Goal: Book appointment/travel/reservation

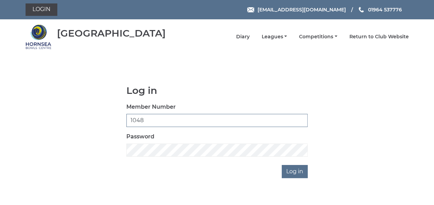
type input "1048"
click at [292, 172] on input "Log in" at bounding box center [294, 171] width 26 height 13
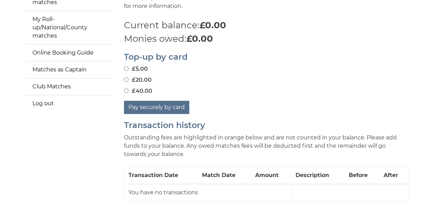
scroll to position [89, 0]
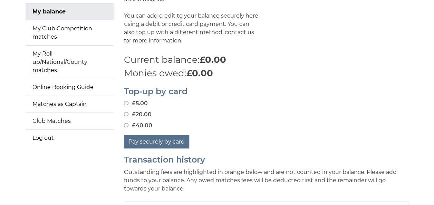
drag, startPoint x: 125, startPoint y: 109, endPoint x: 134, endPoint y: 111, distance: 8.5
click at [125, 112] on input "£20.00" at bounding box center [126, 114] width 4 height 4
radio input "true"
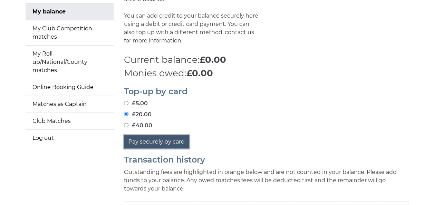
click at [148, 139] on button "Pay securely by card" at bounding box center [156, 141] width 65 height 13
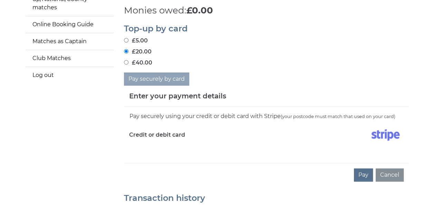
scroll to position [158, 0]
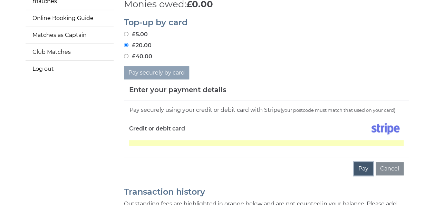
click at [364, 163] on button "Pay" at bounding box center [363, 168] width 19 height 13
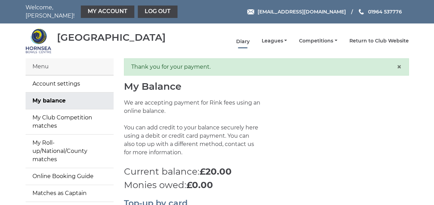
click at [247, 38] on link "Diary" at bounding box center [242, 41] width 13 height 7
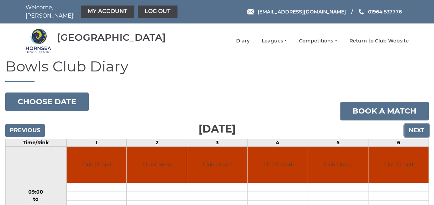
click at [414, 124] on input "Next" at bounding box center [416, 130] width 24 height 13
click at [415, 124] on input "Next" at bounding box center [416, 130] width 24 height 13
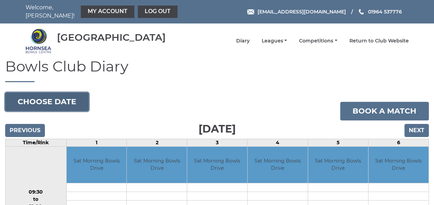
click at [32, 95] on button "Choose date" at bounding box center [46, 101] width 83 height 19
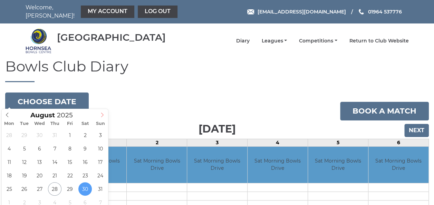
click at [101, 115] on icon at bounding box center [102, 114] width 5 height 5
type input "[DATE]"
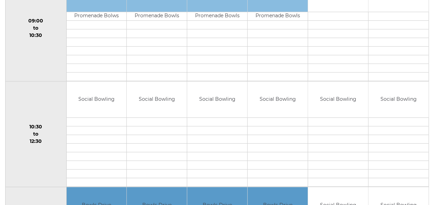
scroll to position [172, 0]
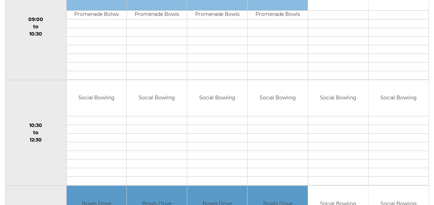
click at [150, 116] on td at bounding box center [157, 120] width 60 height 9
click at [158, 96] on td "Social Bowling" at bounding box center [157, 98] width 60 height 36
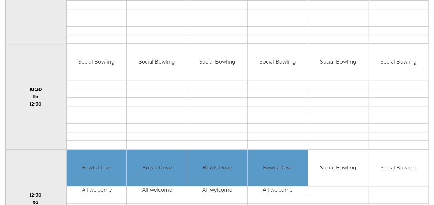
scroll to position [207, 0]
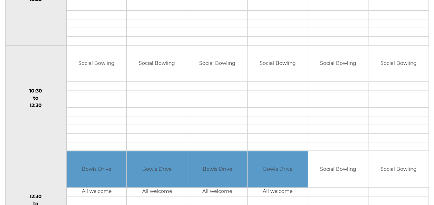
click at [145, 82] on td at bounding box center [157, 86] width 60 height 9
click at [150, 99] on td at bounding box center [157, 103] width 60 height 9
click at [154, 57] on td "Social Bowling" at bounding box center [157, 64] width 60 height 36
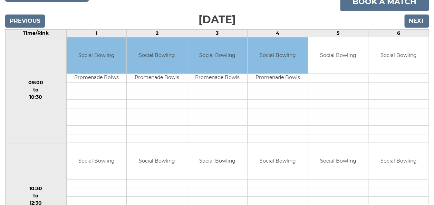
scroll to position [103, 0]
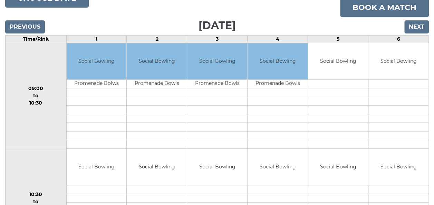
click at [155, 58] on td "Social Bowling" at bounding box center [157, 61] width 60 height 36
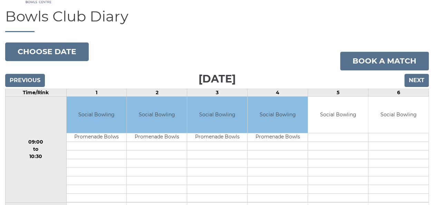
scroll to position [34, 0]
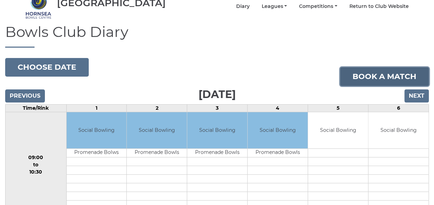
click at [381, 73] on link "Book a match" at bounding box center [384, 76] width 89 height 19
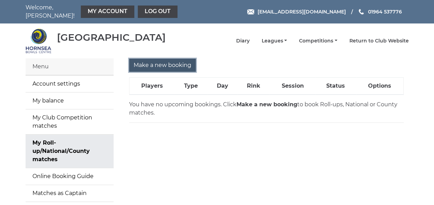
click at [167, 60] on input "Make a new booking" at bounding box center [162, 65] width 67 height 13
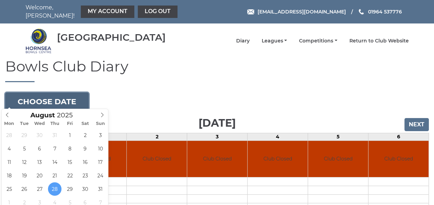
click at [46, 100] on button "Choose date" at bounding box center [46, 101] width 83 height 19
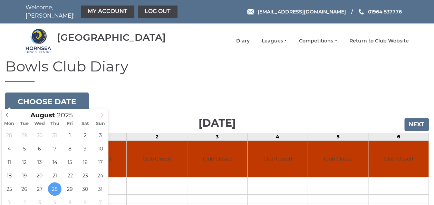
click at [104, 115] on icon at bounding box center [102, 114] width 5 height 5
type input "[DATE]"
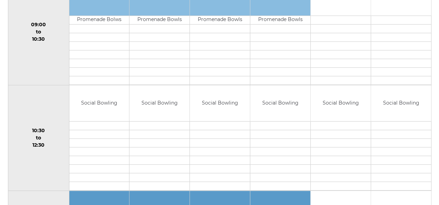
scroll to position [172, 0]
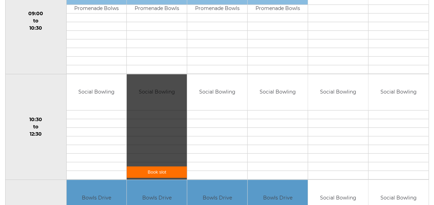
click at [157, 166] on link "Book slot" at bounding box center [157, 171] width 60 height 11
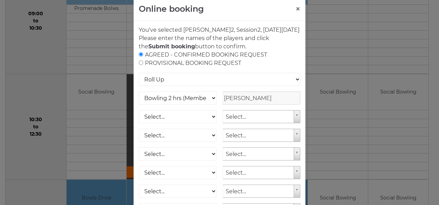
scroll to position [0, 0]
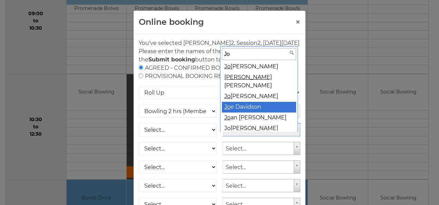
type input "Jo"
select select "942"
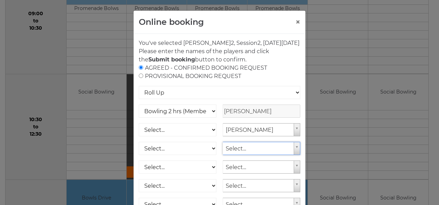
type input "I"
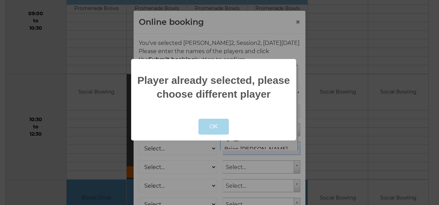
click at [224, 130] on button "OK" at bounding box center [213, 127] width 31 height 16
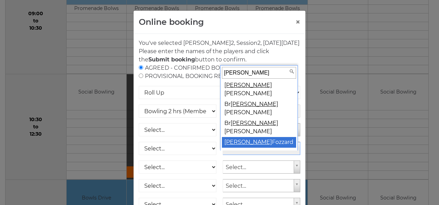
type input "[PERSON_NAME]"
select select "926"
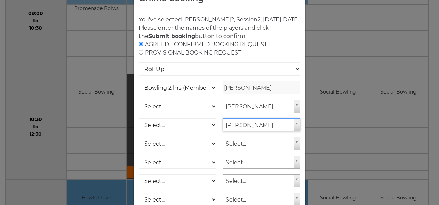
scroll to position [34, 0]
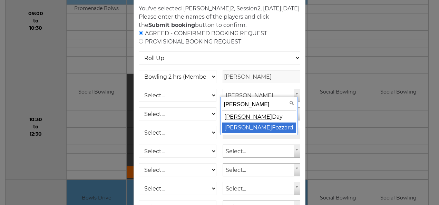
type input "[PERSON_NAME]"
select select "927"
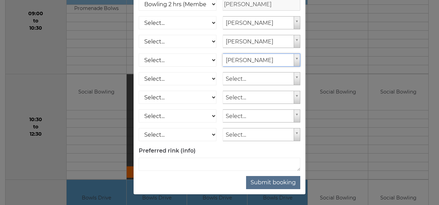
scroll to position [115, 0]
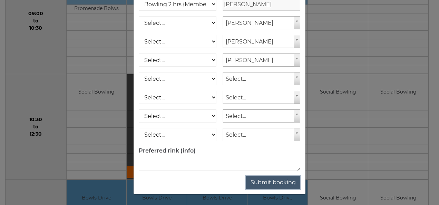
click at [272, 183] on button "Submit booking" at bounding box center [273, 182] width 54 height 13
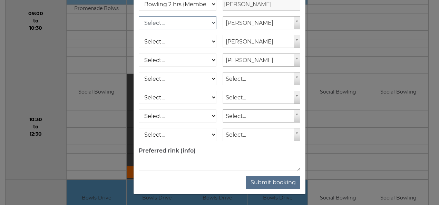
click at [209, 22] on select "Select... Club Competition (Member) Club Competition (Visitor) National (Member…" at bounding box center [178, 22] width 78 height 13
select select "1_48"
click at [139, 16] on select "Select... Club Competition (Member) Club Competition (Visitor) National (Member…" at bounding box center [178, 22] width 78 height 13
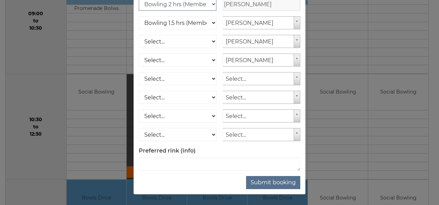
click at [211, 5] on select "Club Competition (Member) National (Member) Bowling 1.5 hrs (Member) Junior (Up…" at bounding box center [178, 4] width 78 height 13
select select "1_48"
click at [139, 0] on select "Club Competition (Member) National (Member) Bowling 1.5 hrs (Member) Junior (Up…" at bounding box center [178, 4] width 78 height 13
click at [209, 43] on select "Select... Club Competition (Member) Club Competition (Visitor) National (Member…" at bounding box center [178, 41] width 78 height 13
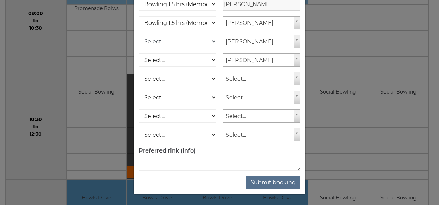
select select "1_48"
click at [139, 37] on select "Select... Club Competition (Member) Club Competition (Visitor) National (Member…" at bounding box center [178, 41] width 78 height 13
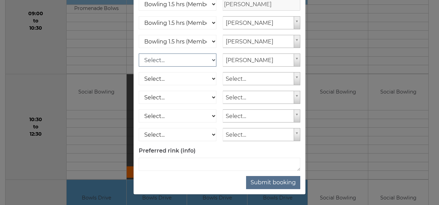
click at [211, 61] on select "Select... Club Competition (Member) Club Competition (Visitor) National (Member…" at bounding box center [178, 59] width 78 height 13
select select "1_48"
click at [139, 56] on select "Select... Club Competition (Member) Club Competition (Visitor) National (Member…" at bounding box center [178, 59] width 78 height 13
